Goal: Task Accomplishment & Management: Manage account settings

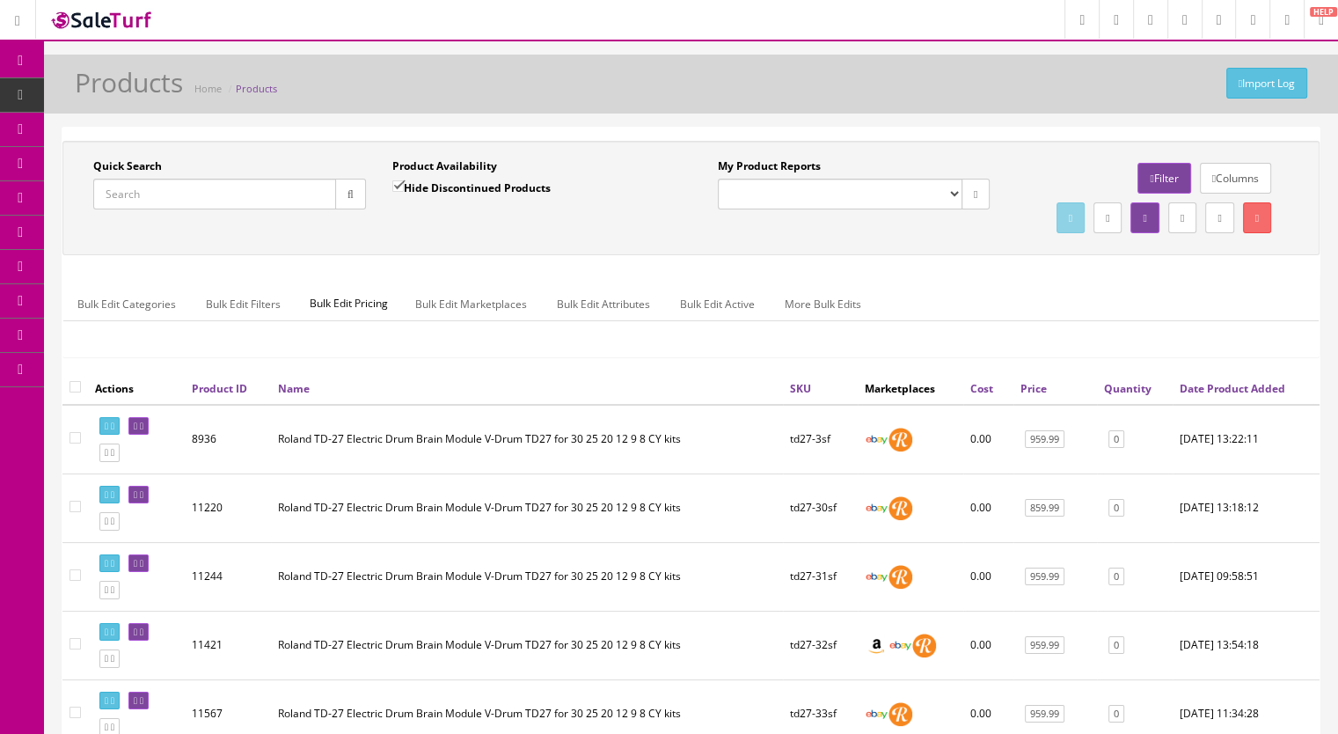
click at [134, 194] on input "Quick Search" at bounding box center [214, 194] width 243 height 31
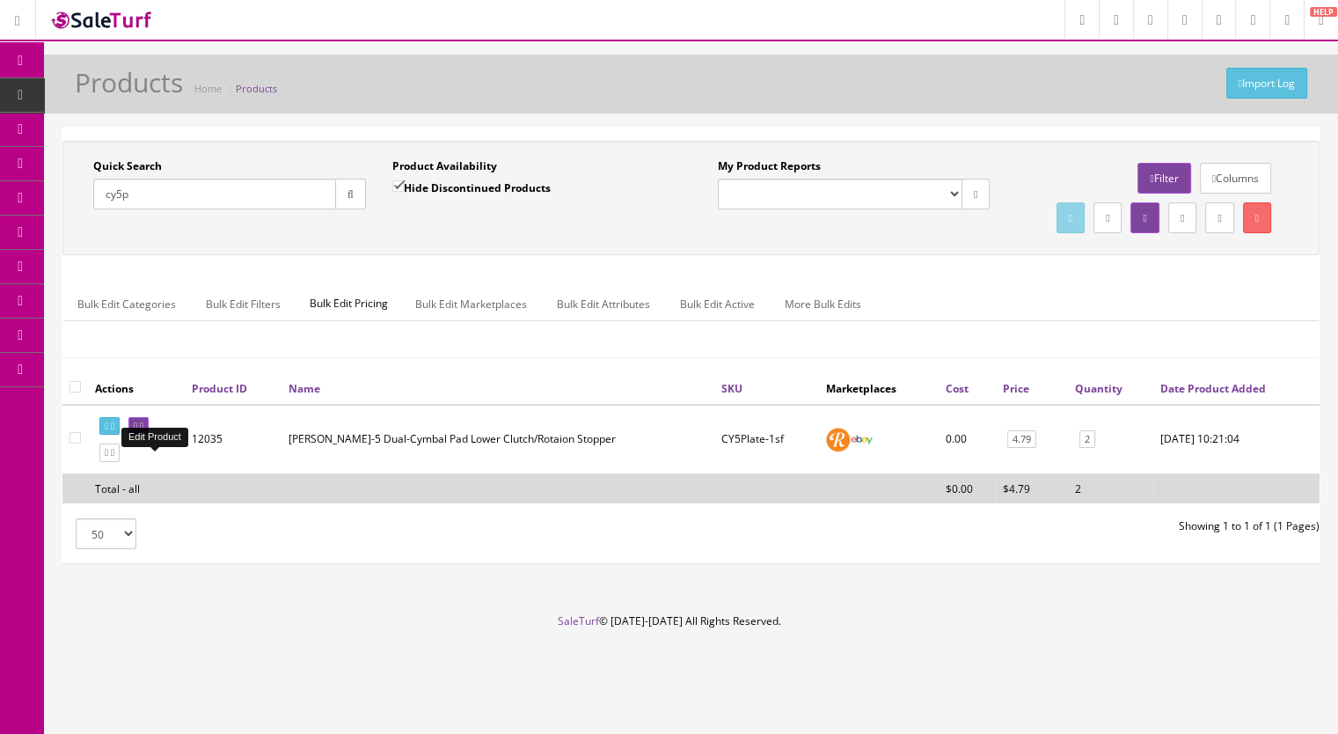
type input "cy5p"
click at [143, 431] on icon at bounding box center [142, 426] width 4 height 10
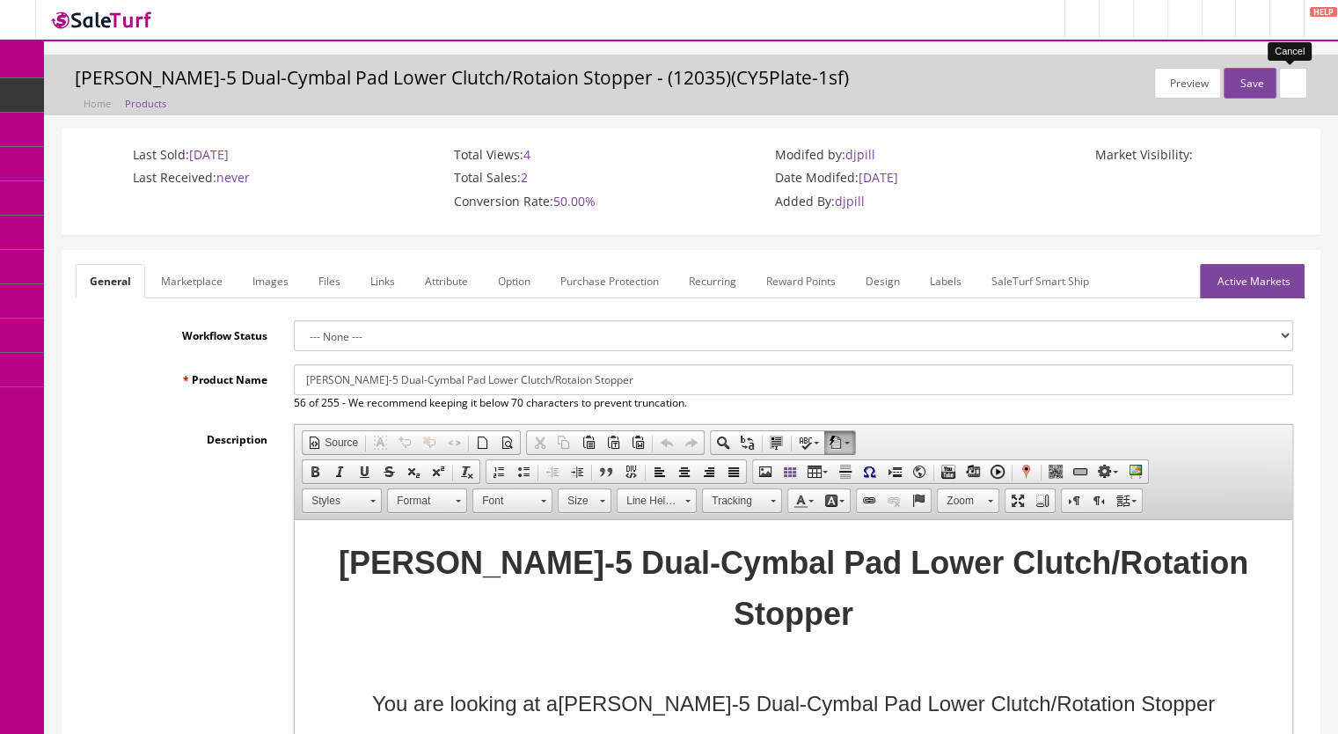
click at [1291, 83] on icon at bounding box center [1293, 83] width 4 height 11
